Goal: Information Seeking & Learning: Compare options

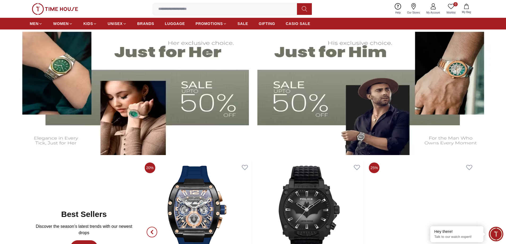
scroll to position [212, 0]
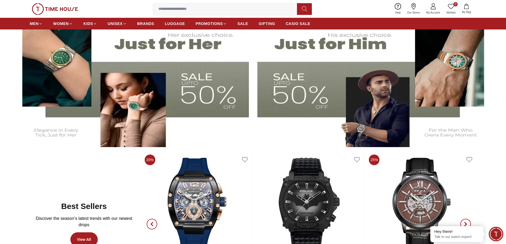
click at [312, 91] on img at bounding box center [375, 81] width 236 height 131
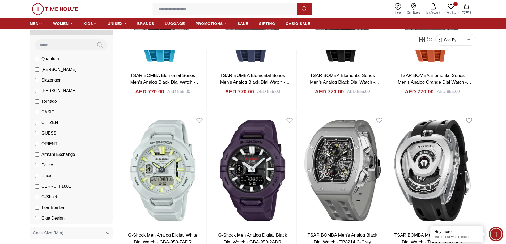
scroll to position [27, 0]
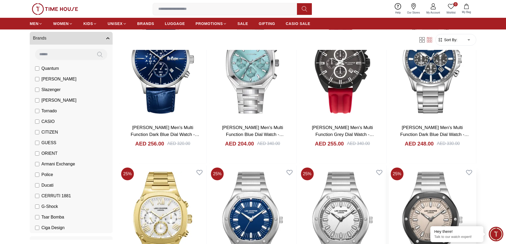
scroll to position [1036, 0]
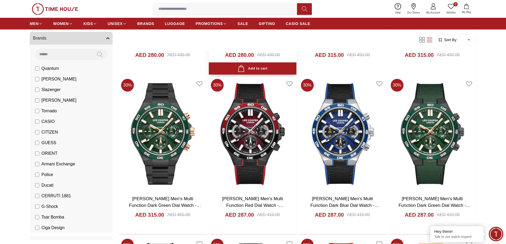
scroll to position [1938, 0]
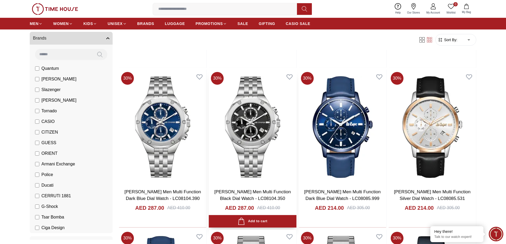
scroll to position [4010, 0]
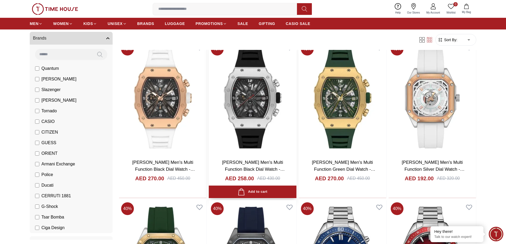
scroll to position [4886, 0]
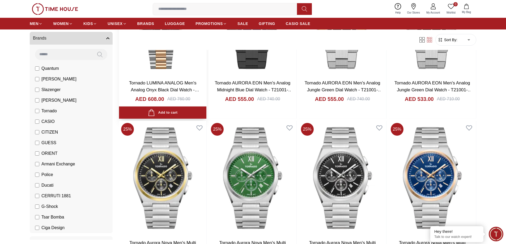
scroll to position [478, 0]
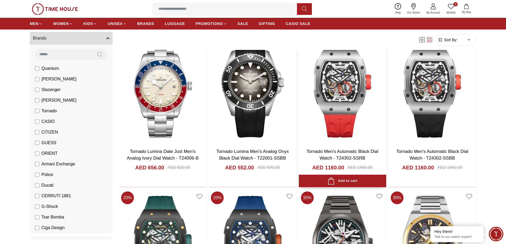
scroll to position [1014, 0]
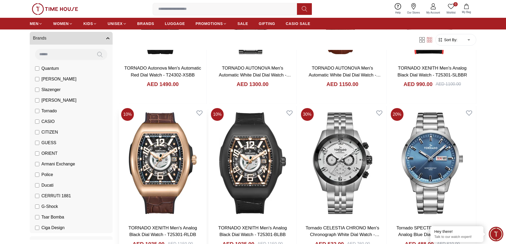
scroll to position [159, 0]
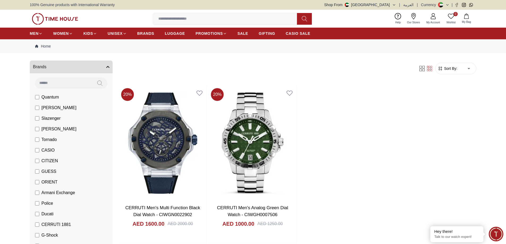
click at [40, 193] on label "Armani Exchange" at bounding box center [55, 193] width 40 height 6
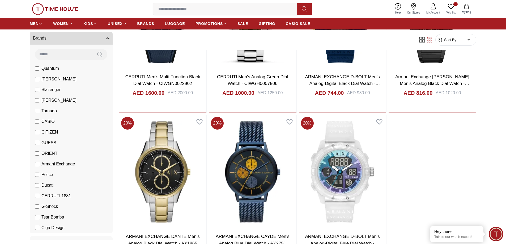
scroll to position [292, 0]
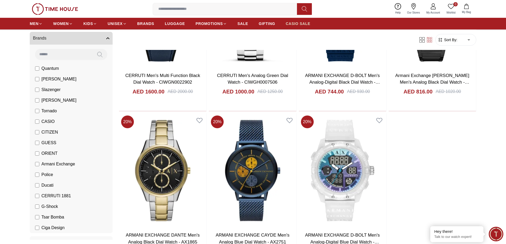
click at [295, 24] on span "CASIO SALE" at bounding box center [298, 23] width 25 height 5
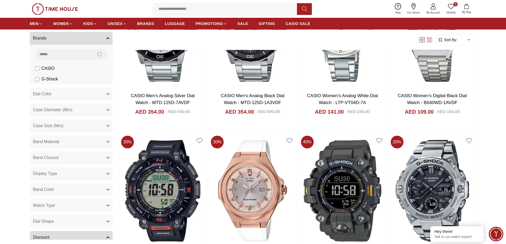
scroll to position [451, 0]
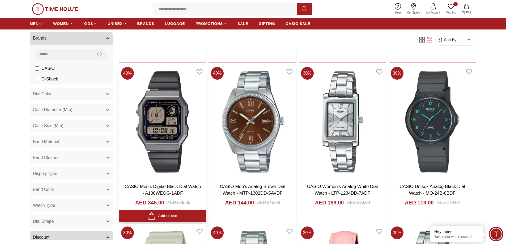
scroll to position [1301, 0]
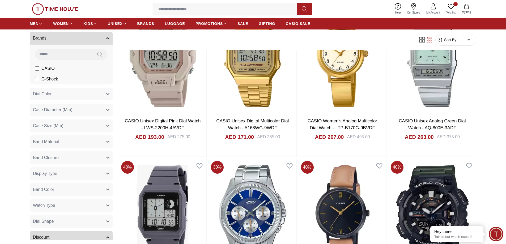
scroll to position [1965, 0]
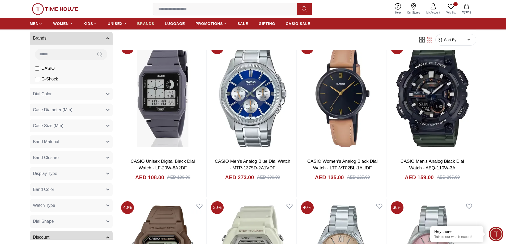
click at [147, 24] on span "BRANDS" at bounding box center [145, 23] width 17 height 5
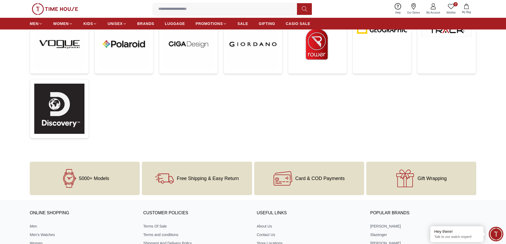
scroll to position [212, 0]
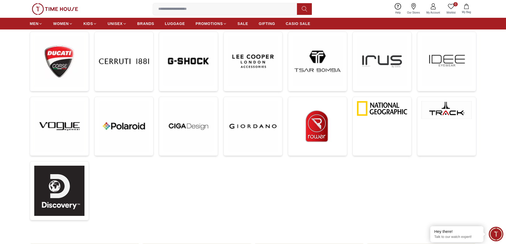
click at [249, 20] on ul "MEN WOMEN KIDS UNISEX BRANDS LUGGAGE PROMOTIONS SALE GIFTING CASIO SALE" at bounding box center [170, 24] width 280 height 10
click at [245, 25] on span "SALE" at bounding box center [242, 23] width 11 height 5
